Goal: Task Accomplishment & Management: Manage account settings

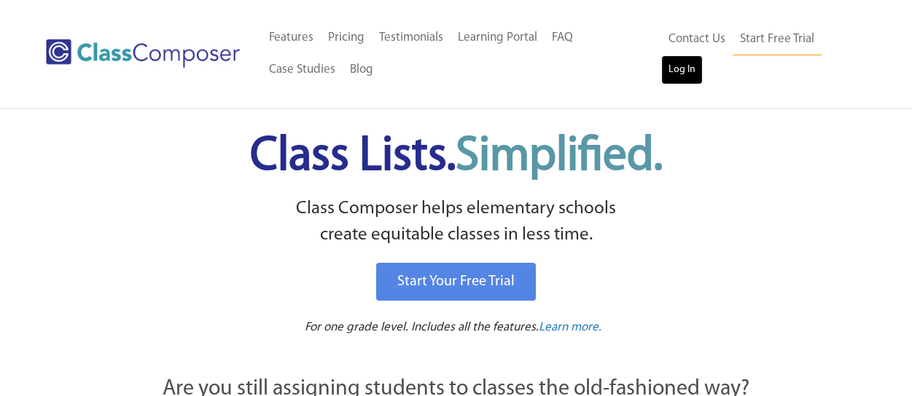
click at [676, 73] on link "Log In" at bounding box center [682, 69] width 42 height 29
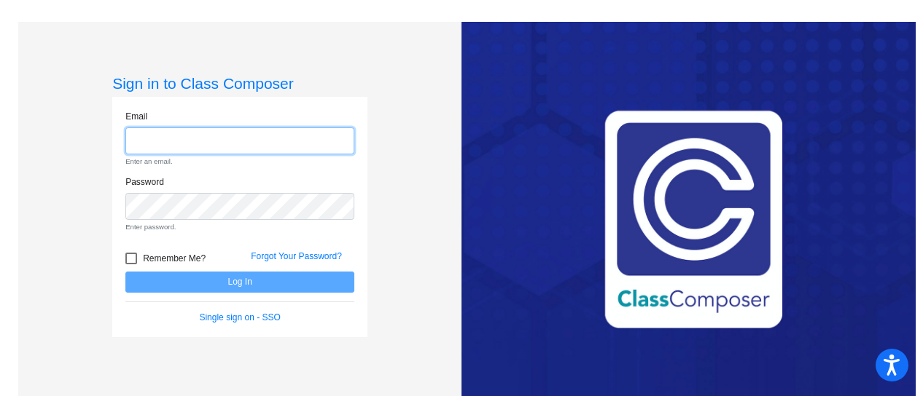
type input "abrahams@gaylord.k12.mi.us"
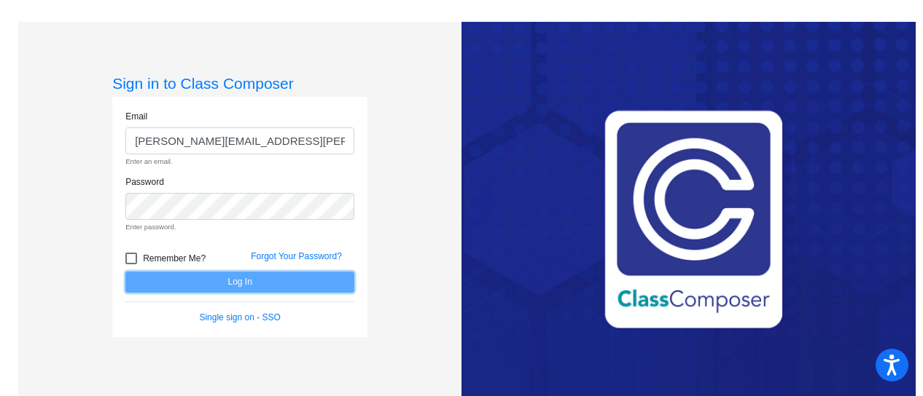
click at [322, 280] on form "Email abrahams@gaylord.k12.mi.us Enter an email. Password Enter password. Remem…" at bounding box center [239, 217] width 229 height 214
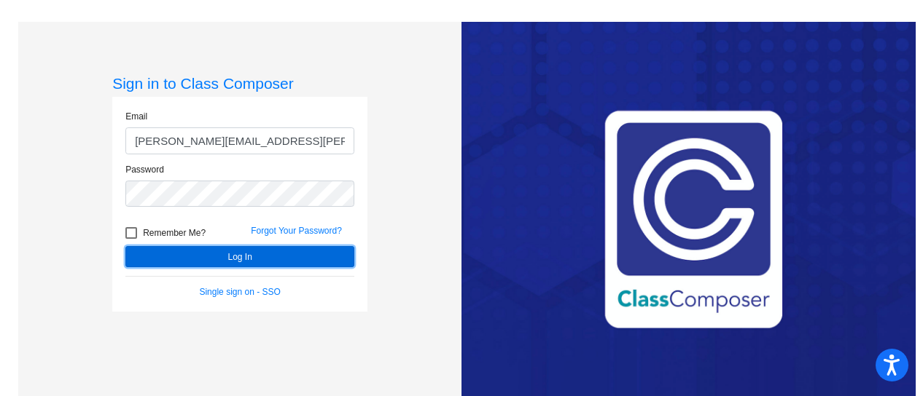
click at [335, 253] on button "Log In" at bounding box center [239, 256] width 229 height 21
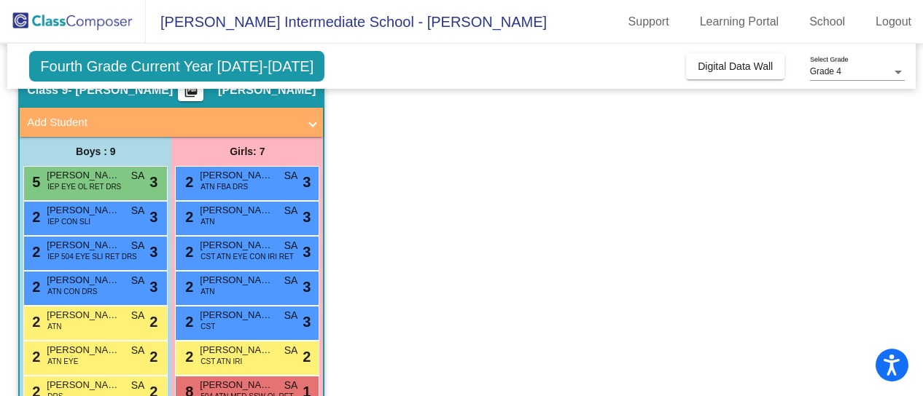
scroll to position [62, 0]
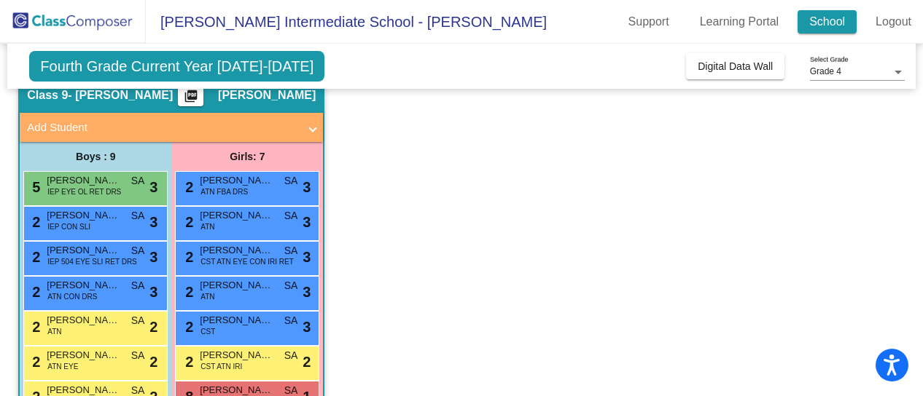
click at [834, 23] on link "School" at bounding box center [826, 21] width 59 height 23
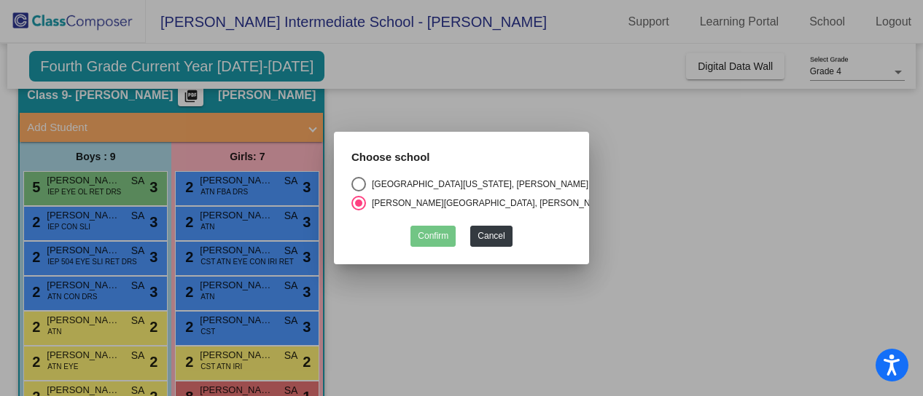
click at [533, 178] on div "North Ohio Elementary School, Gaylord Community Schools" at bounding box center [517, 184] width 302 height 13
click at [359, 192] on input "North Ohio Elementary School, Gaylord Community Schools" at bounding box center [358, 192] width 1 height 1
radio input "true"
click at [431, 240] on button "Confirm" at bounding box center [432, 236] width 45 height 21
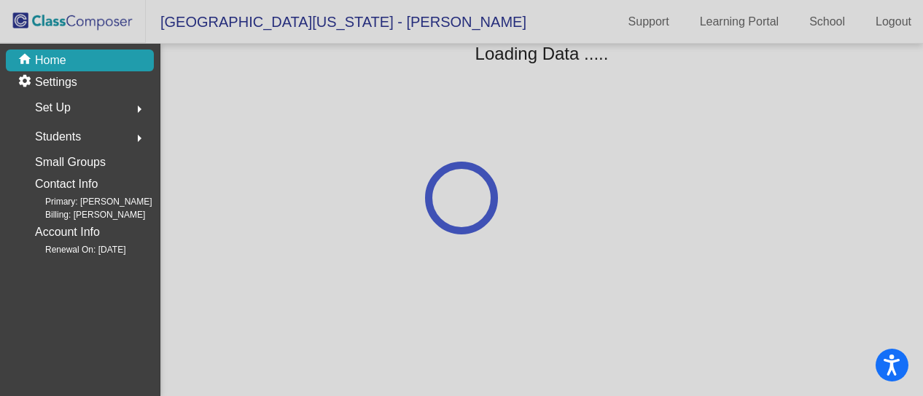
scroll to position [0, 0]
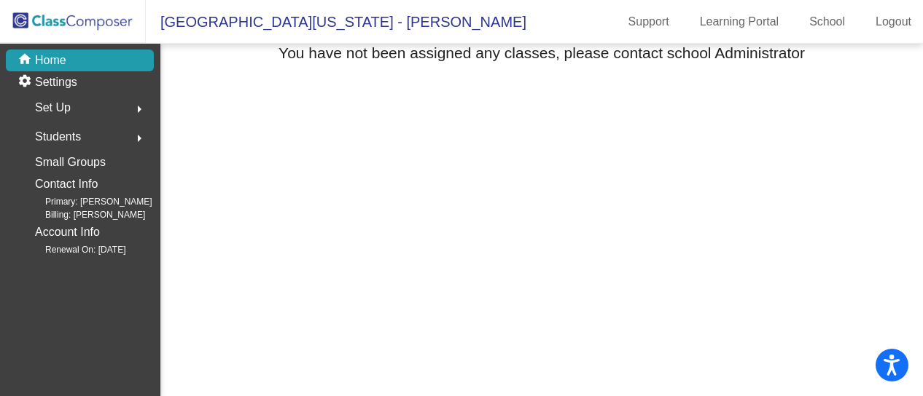
click at [50, 112] on span "Set Up" at bounding box center [53, 108] width 36 height 20
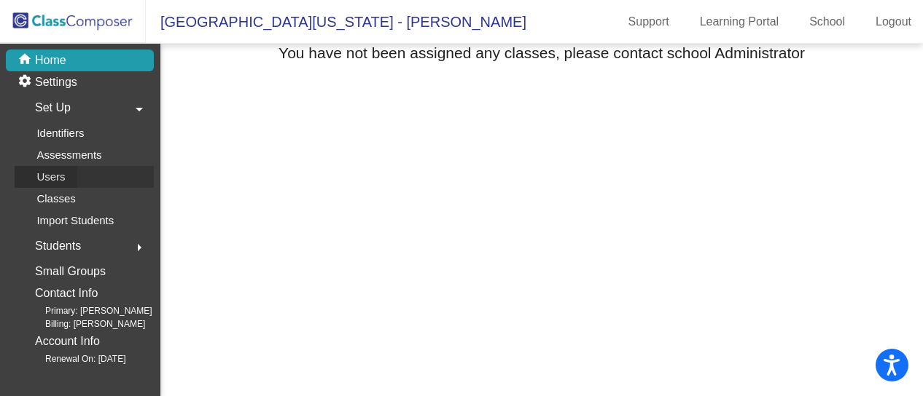
click at [57, 169] on p "Users" at bounding box center [50, 176] width 28 height 17
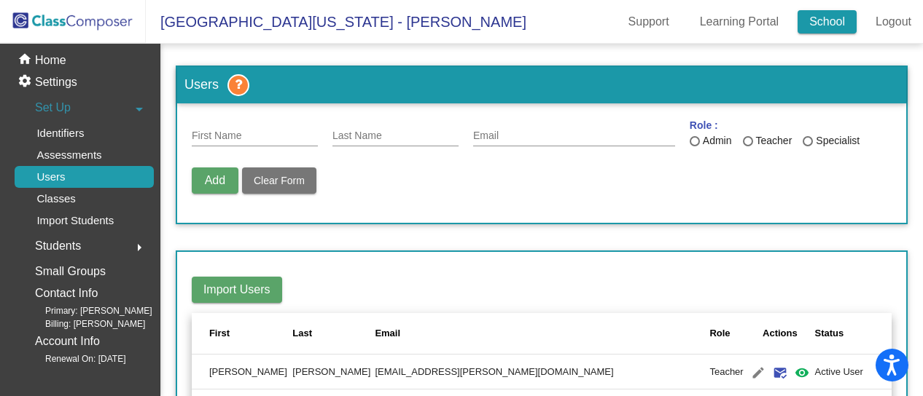
click at [847, 23] on link "School" at bounding box center [826, 21] width 59 height 23
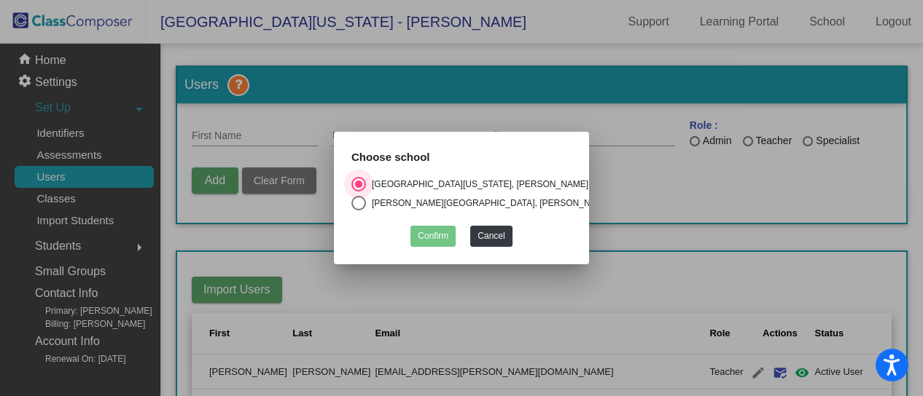
click at [521, 197] on div "Gaylord Intermediate School, Gaylord Community Schools" at bounding box center [529, 203] width 326 height 13
click at [359, 211] on input "Gaylord Intermediate School, Gaylord Community Schools" at bounding box center [358, 211] width 1 height 1
radio input "true"
click at [421, 235] on button "Confirm" at bounding box center [432, 236] width 45 height 21
